Goal: Task Accomplishment & Management: Manage account settings

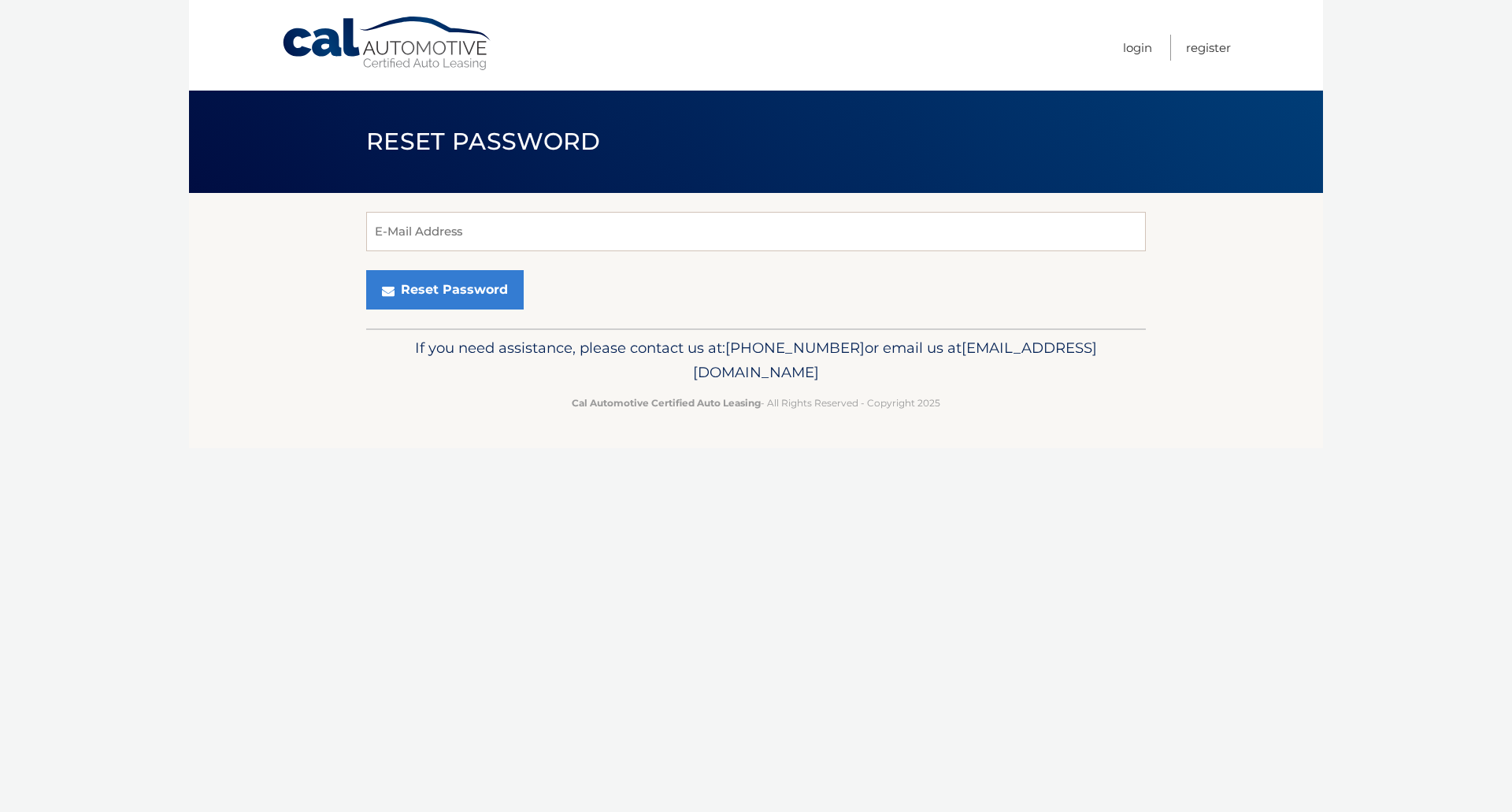
click at [558, 232] on input "E-Mail Address" at bounding box center [756, 232] width 779 height 40
type input "[EMAIL_ADDRESS][DOMAIN_NAME]"
click at [452, 283] on button "Reset Password" at bounding box center [445, 290] width 157 height 40
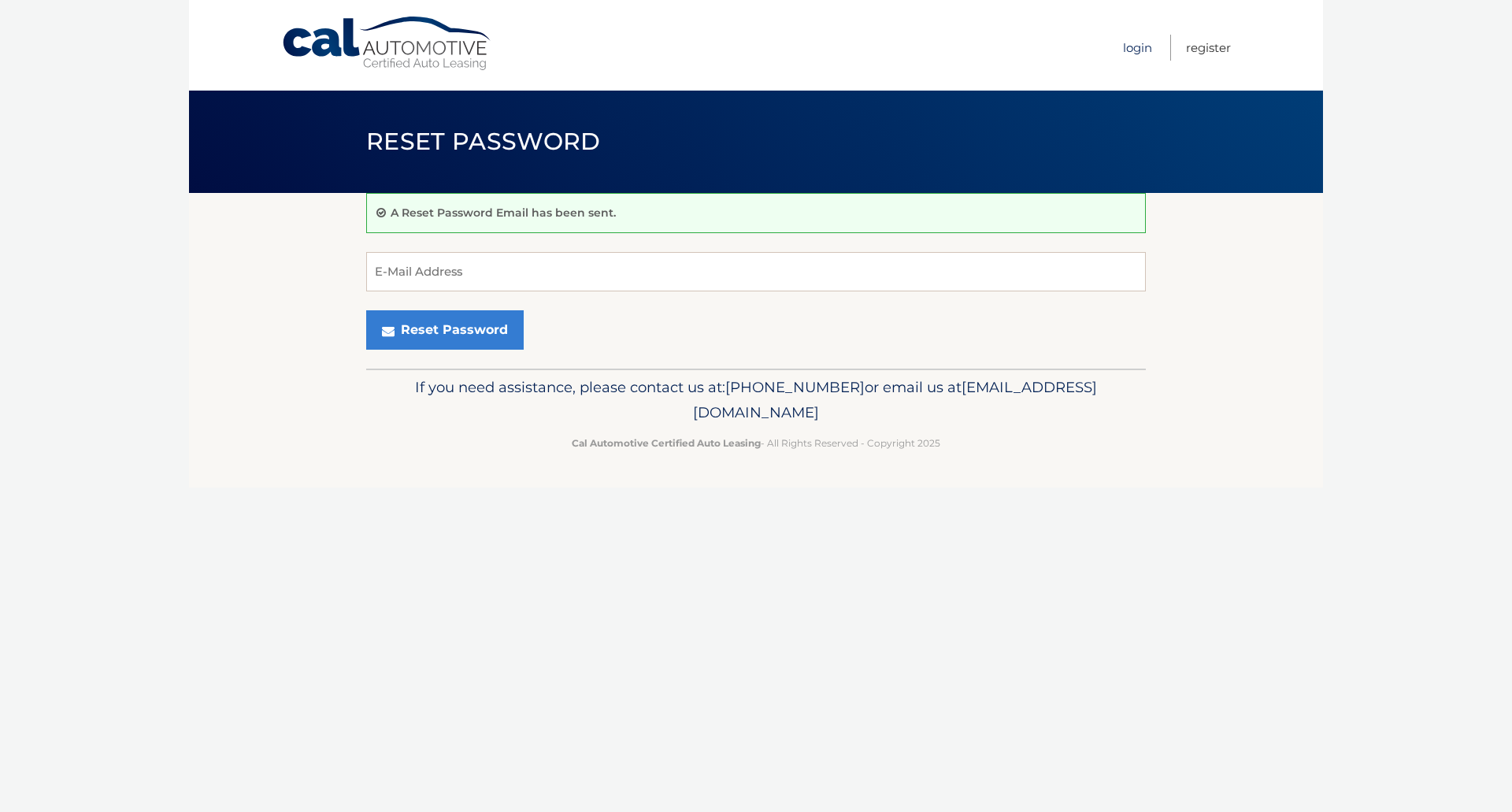
click at [1124, 44] on link "Login" at bounding box center [1138, 48] width 29 height 26
